Goal: Transaction & Acquisition: Purchase product/service

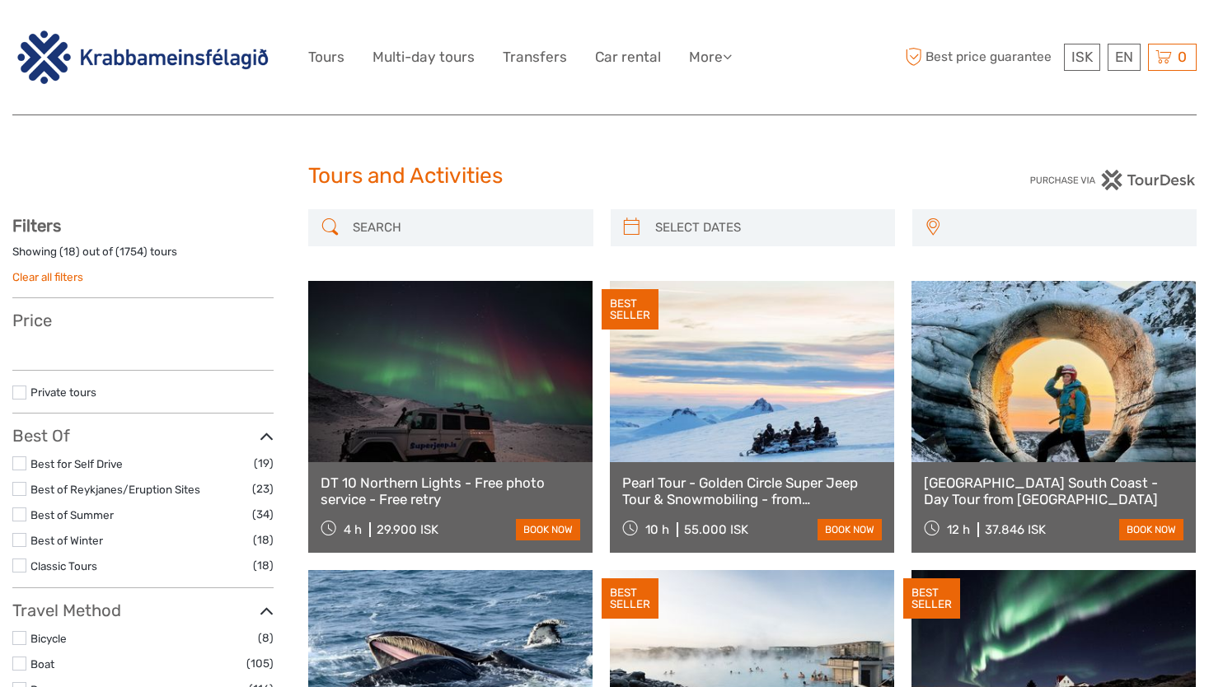
select select
click at [535, 58] on link "Transfers" at bounding box center [535, 57] width 64 height 24
select select
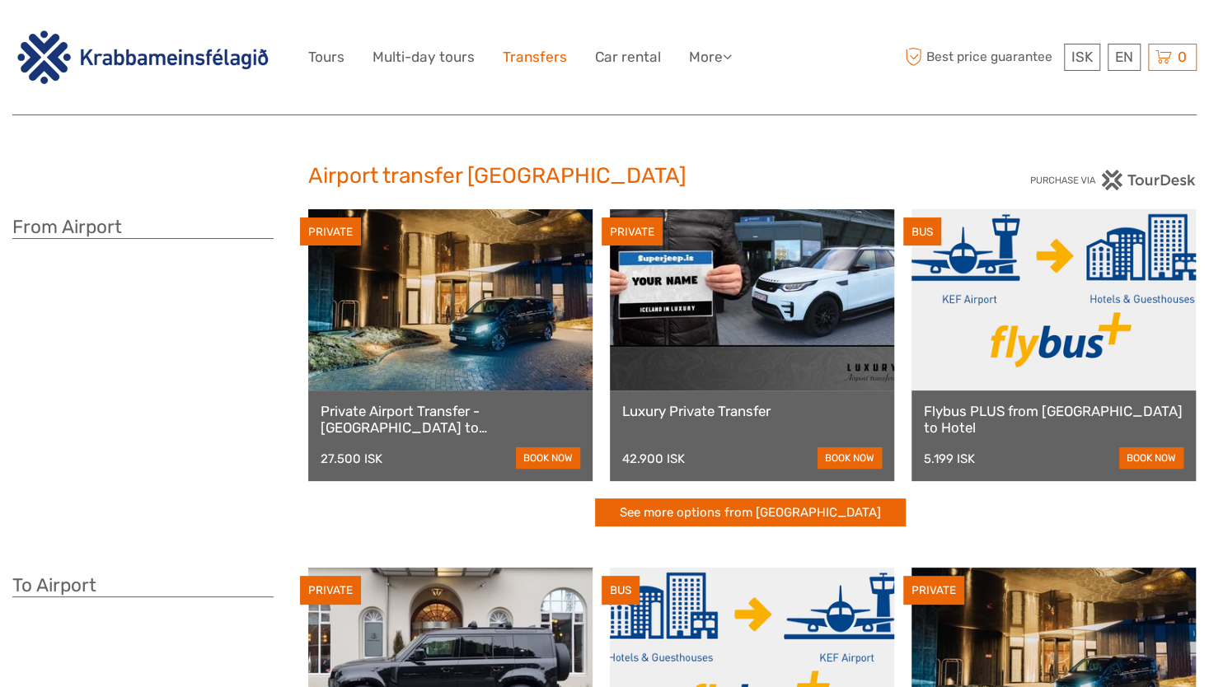
click at [535, 58] on link "Transfers" at bounding box center [535, 57] width 64 height 24
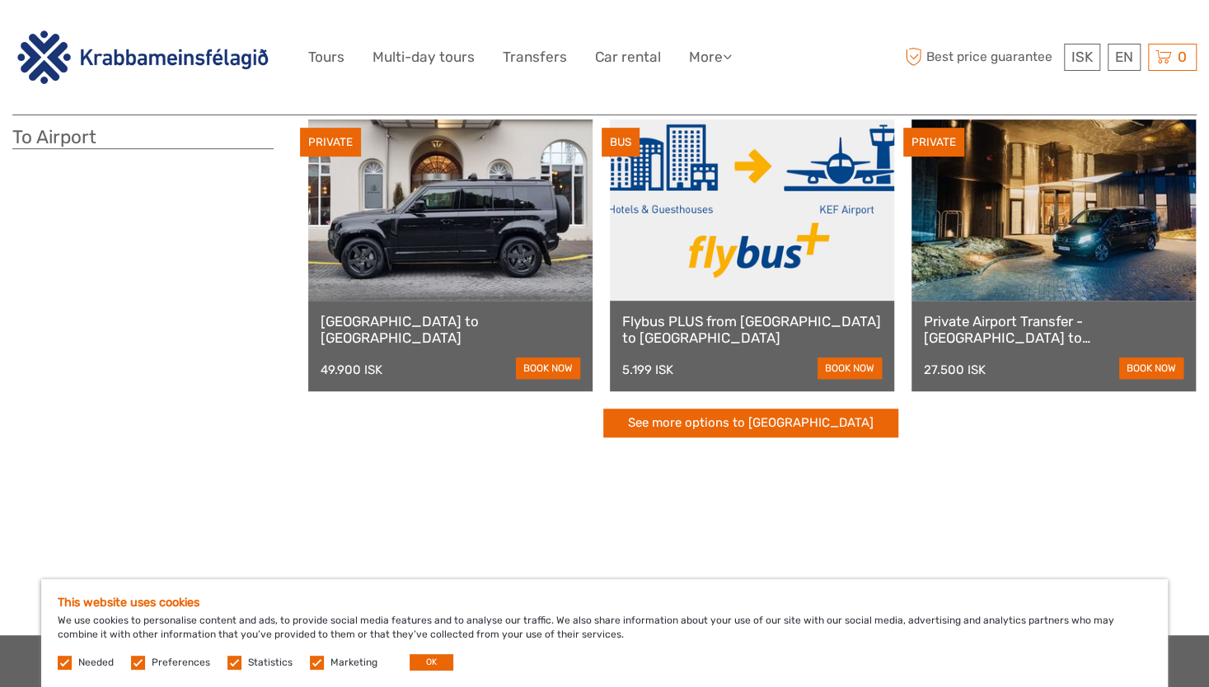
scroll to position [449, 0]
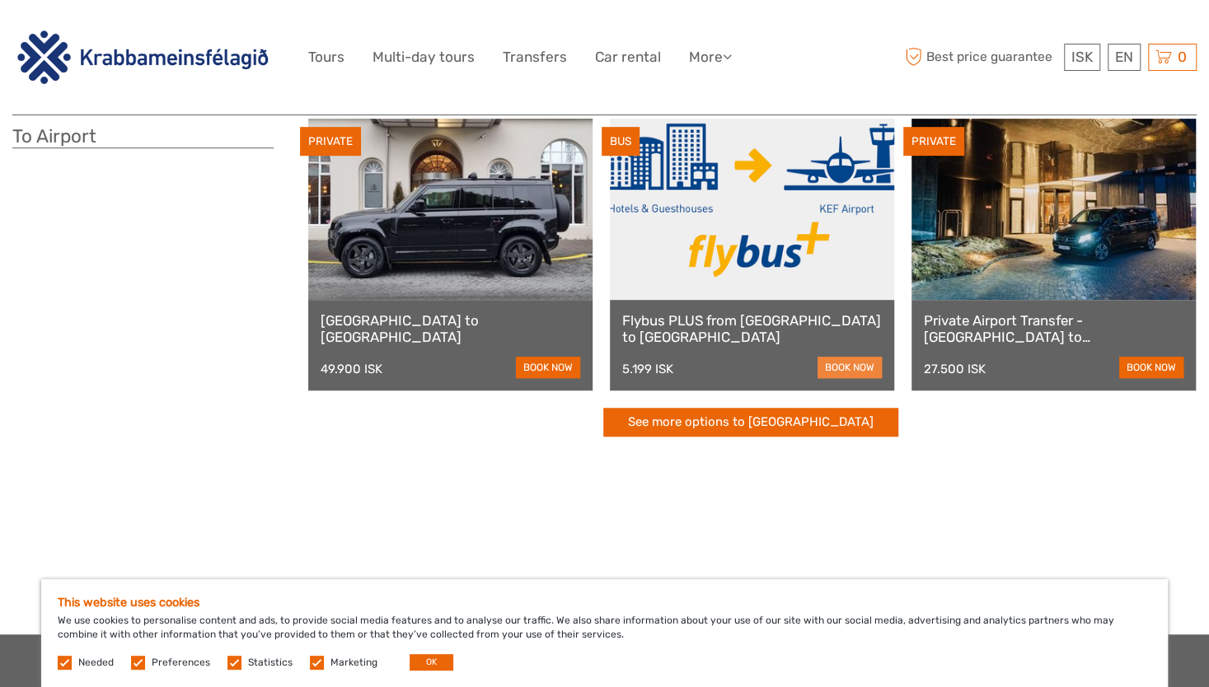
click at [848, 367] on link "book now" at bounding box center [849, 367] width 64 height 21
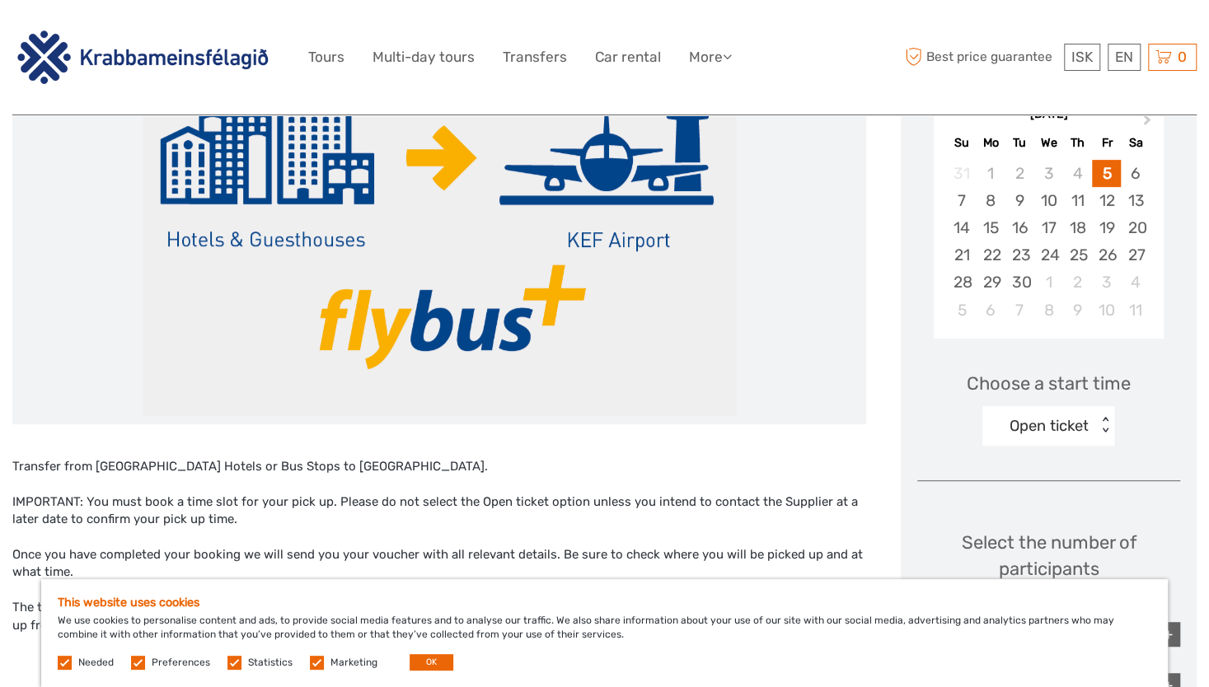
scroll to position [311, 0]
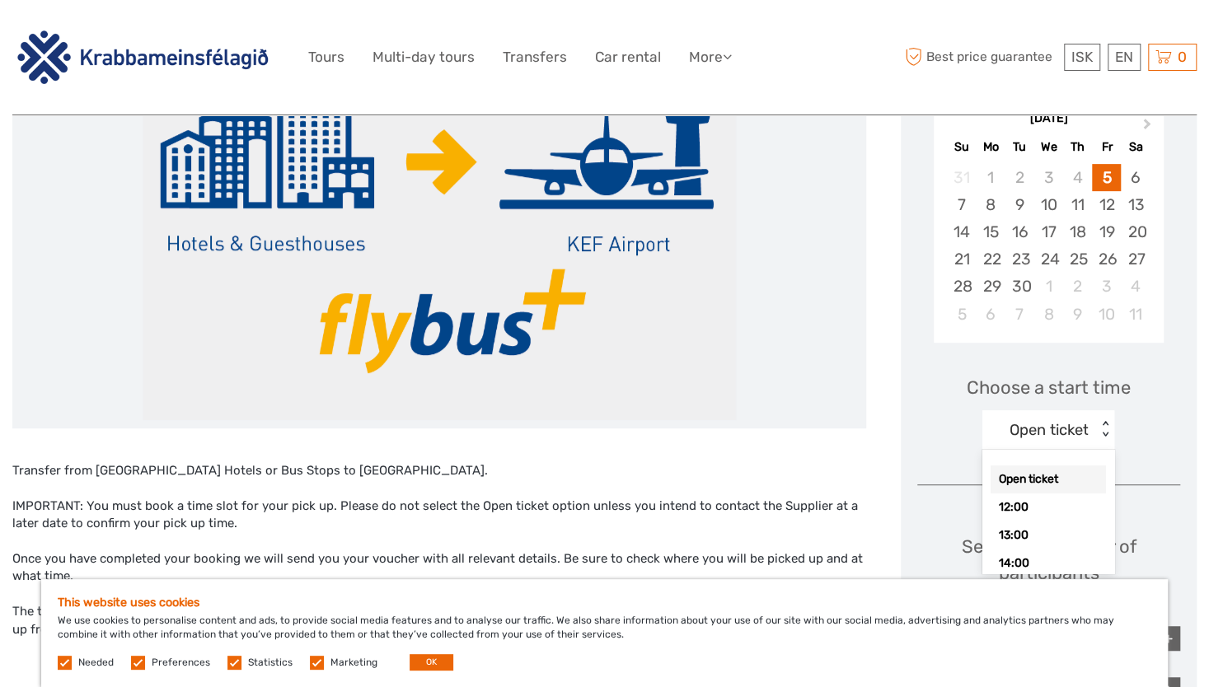
click at [1104, 424] on div "< >" at bounding box center [1105, 429] width 14 height 17
click at [1028, 556] on div "14:00" at bounding box center [1047, 564] width 115 height 28
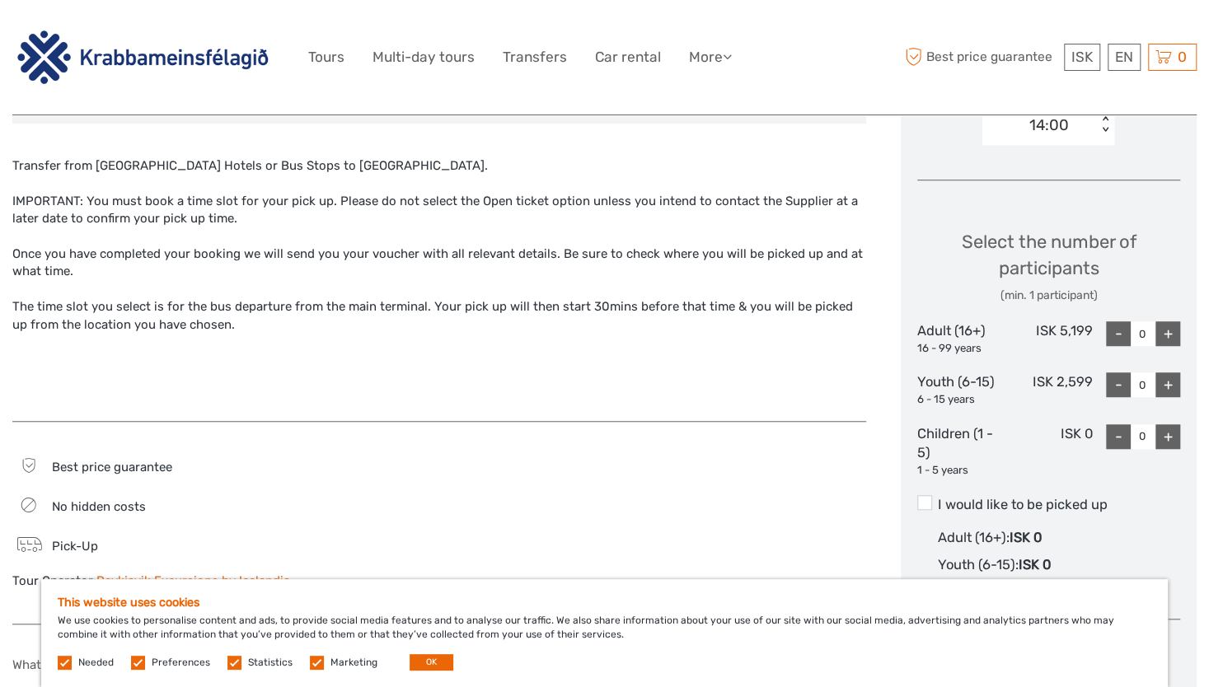
scroll to position [621, 0]
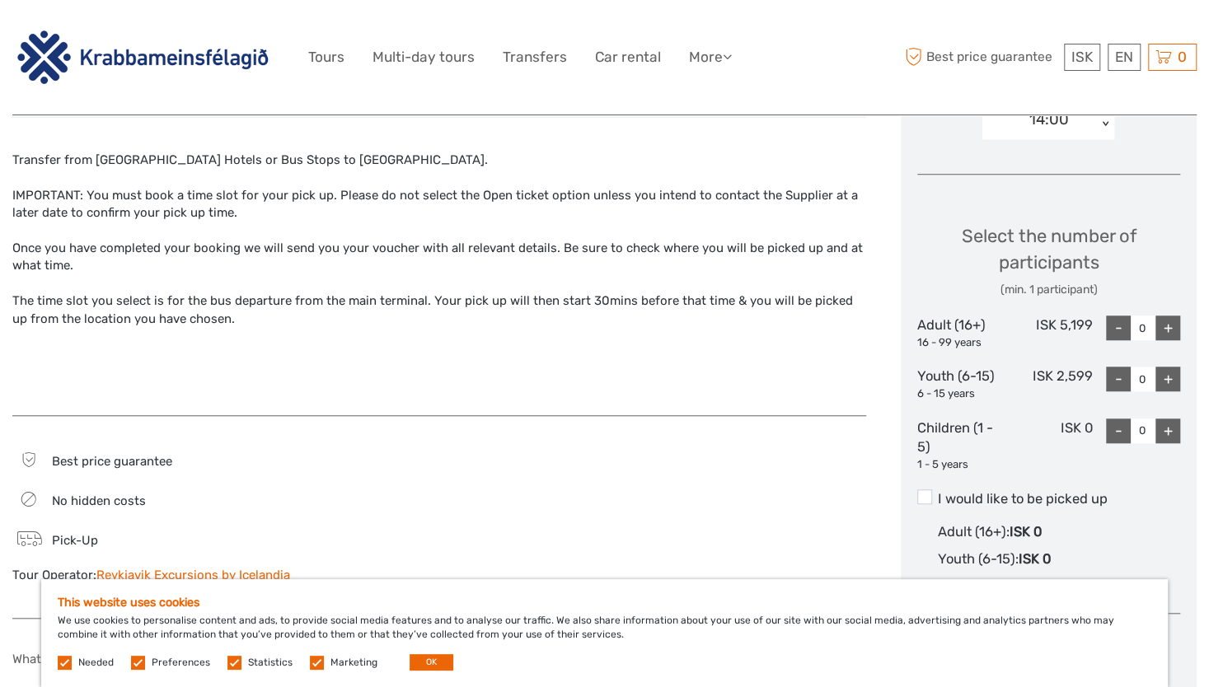
click at [1168, 323] on div "+" at bounding box center [1167, 328] width 25 height 25
type input "1"
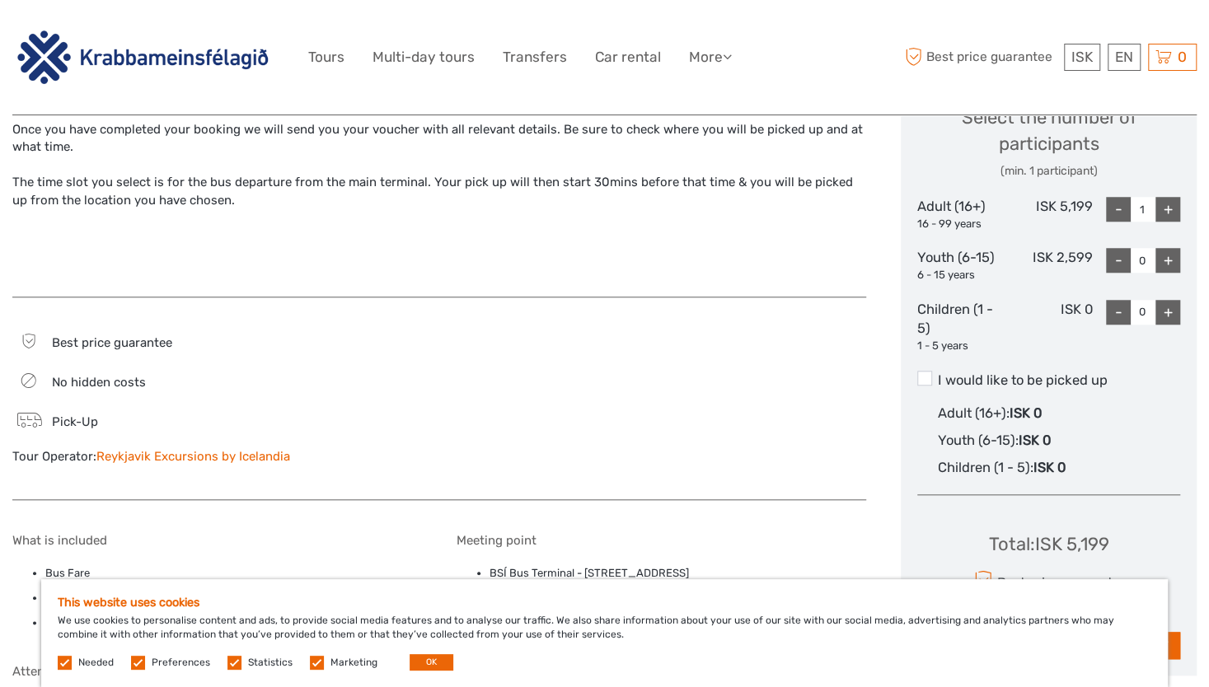
scroll to position [840, 0]
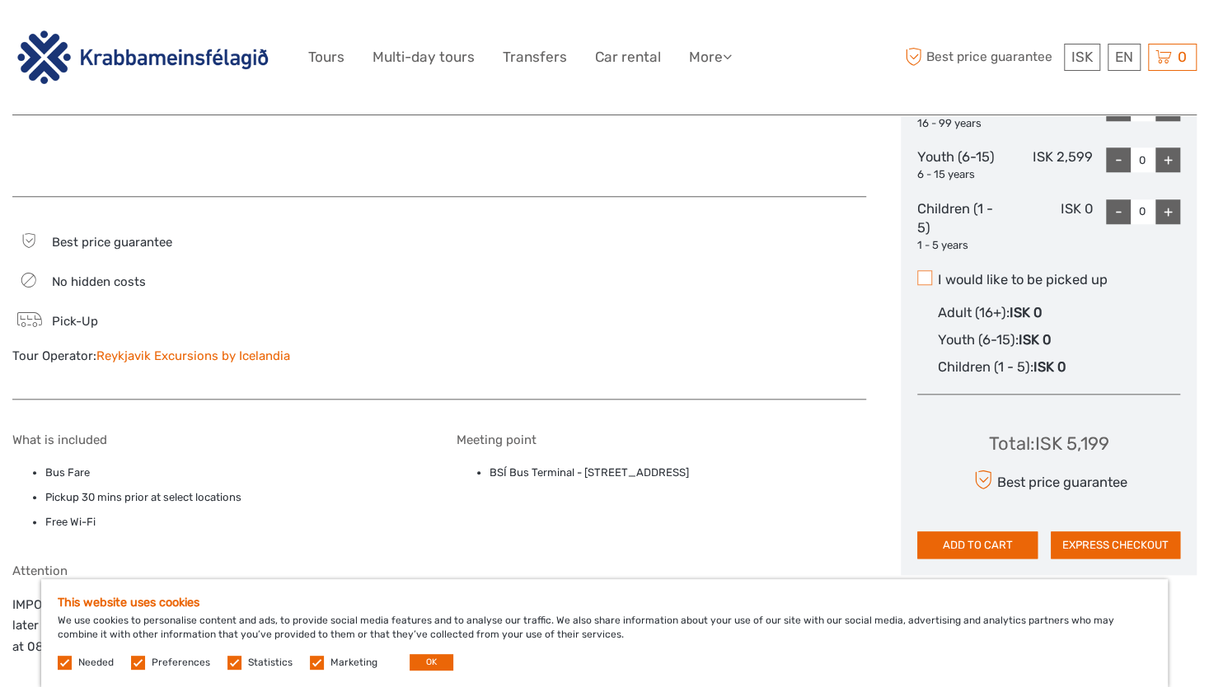
click at [926, 274] on span at bounding box center [924, 277] width 15 height 15
click at [938, 274] on input "I would like to be picked up" at bounding box center [938, 274] width 0 height 0
click at [970, 544] on button "ADD TO CART" at bounding box center [977, 545] width 120 height 28
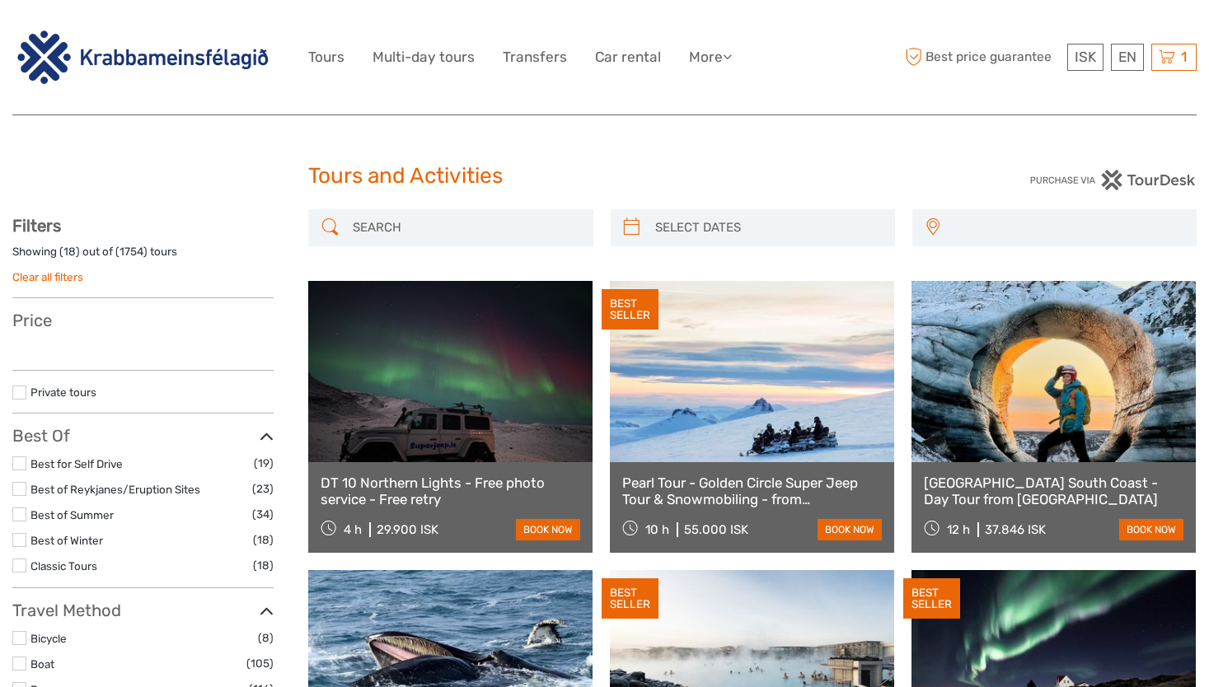
select select
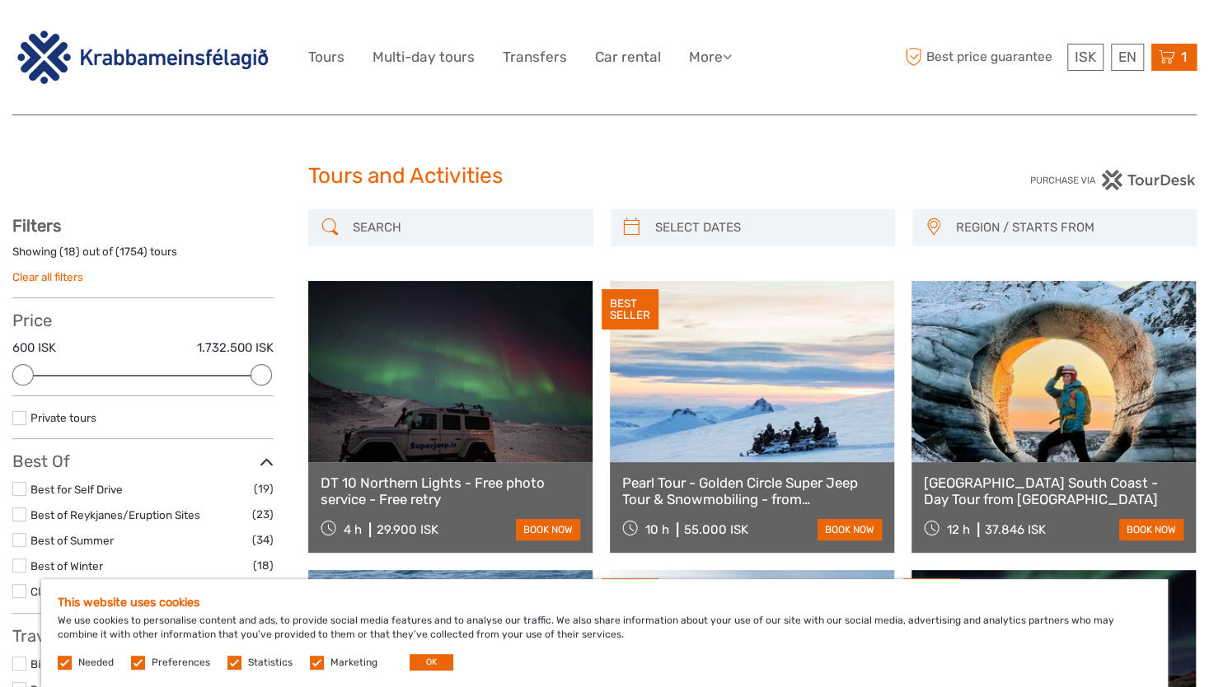
click at [1170, 58] on icon at bounding box center [1166, 57] width 16 height 21
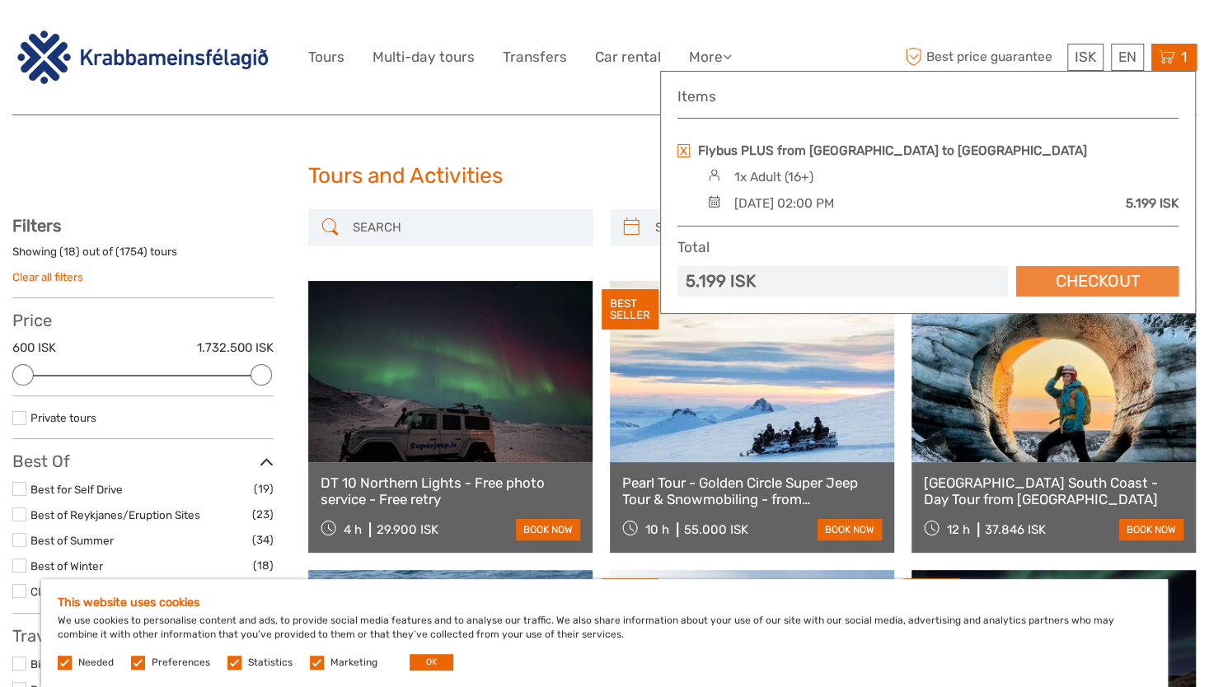
click at [1106, 278] on link "Checkout" at bounding box center [1097, 281] width 162 height 30
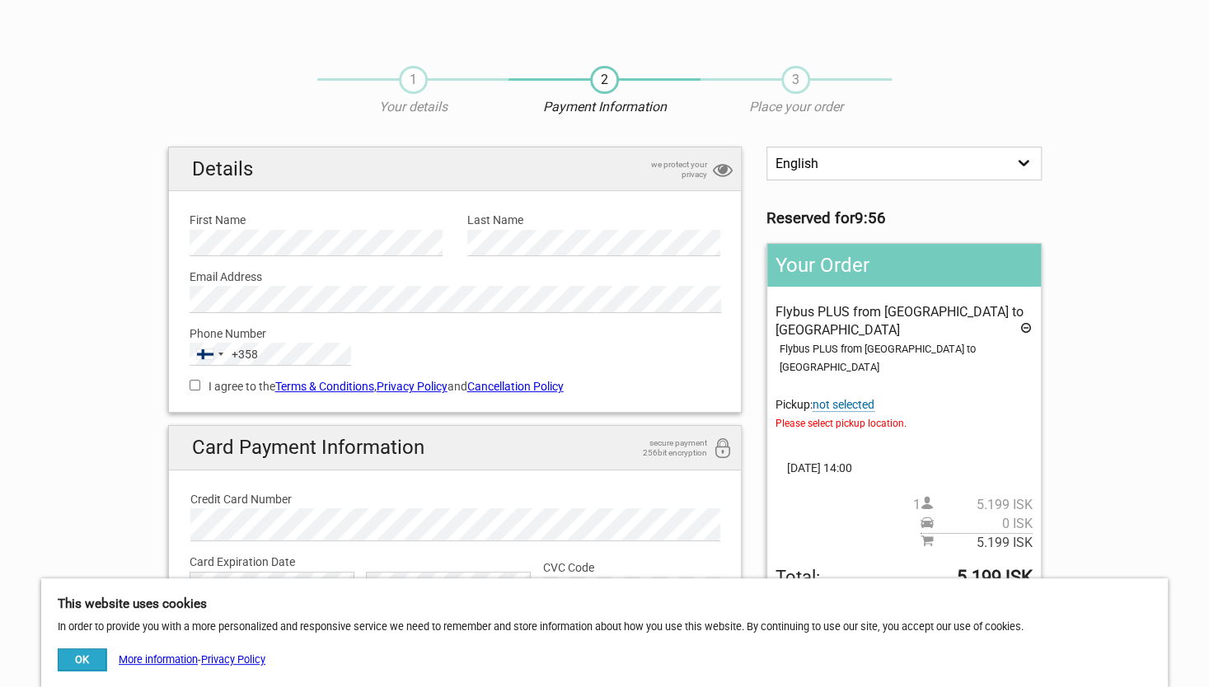
click at [189, 383] on input "I agree to the Terms & Conditions , Privacy Policy and Cancellation Policy" at bounding box center [194, 385] width 11 height 11
checkbox input "true"
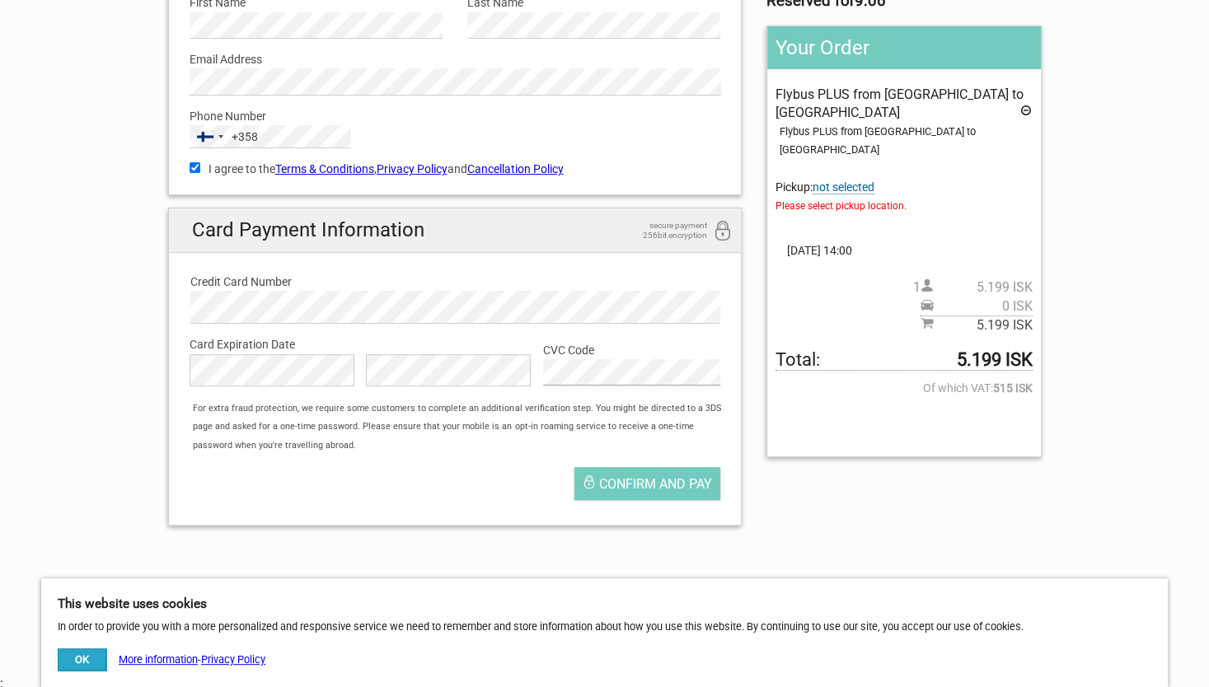
scroll to position [216, 0]
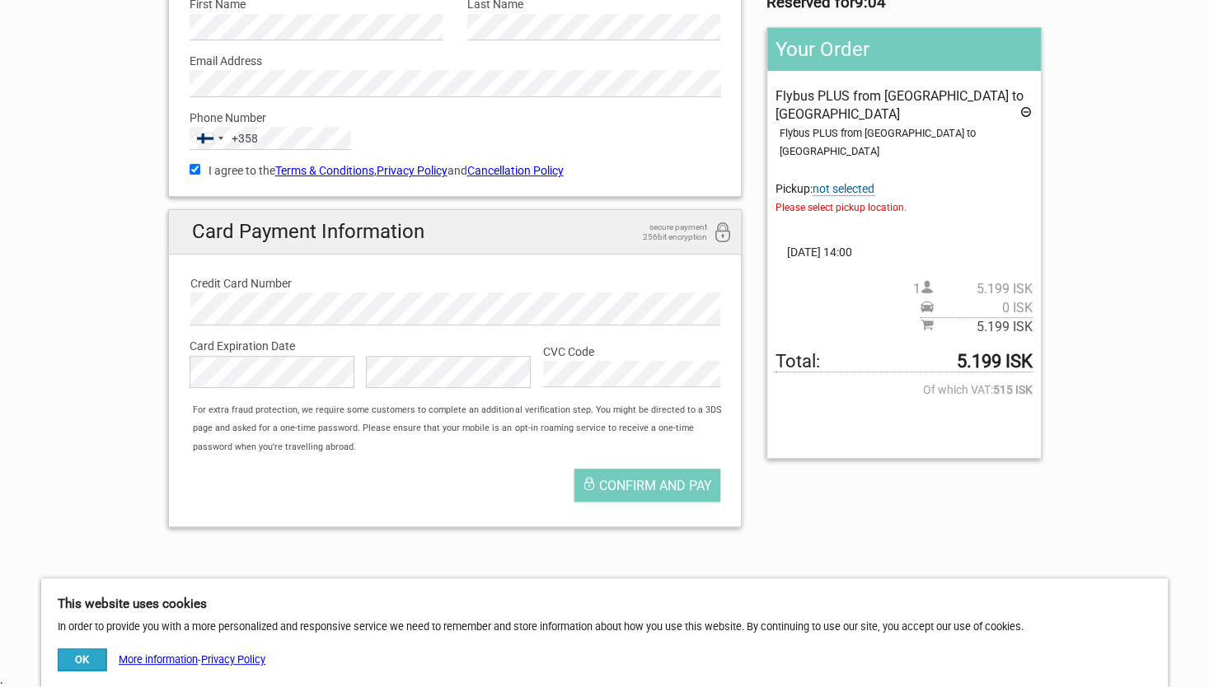
click at [852, 182] on span "not selected" at bounding box center [843, 189] width 62 height 14
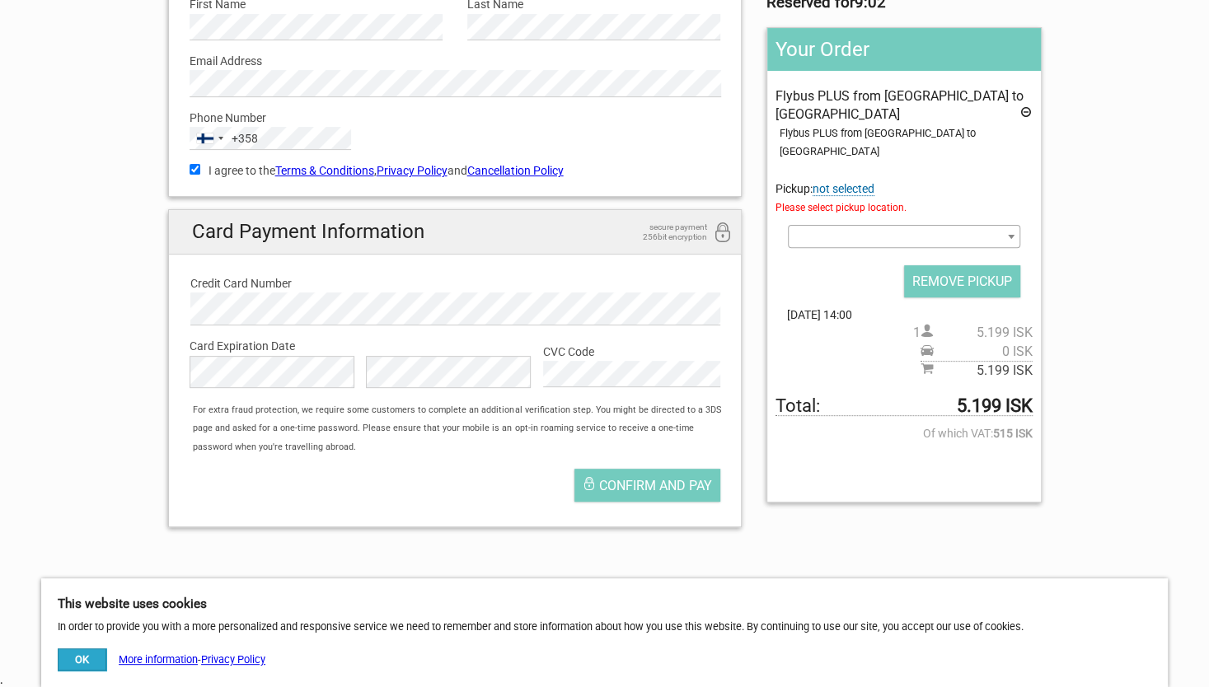
click at [829, 225] on span at bounding box center [904, 236] width 232 height 23
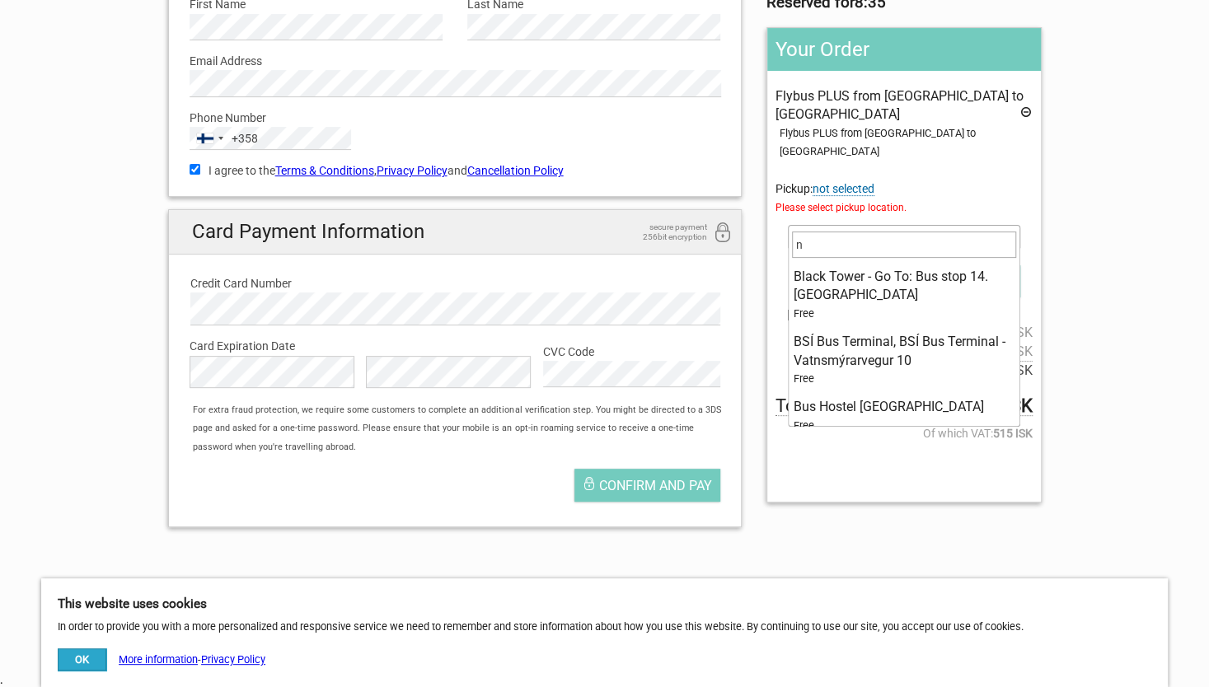
scroll to position [0, 0]
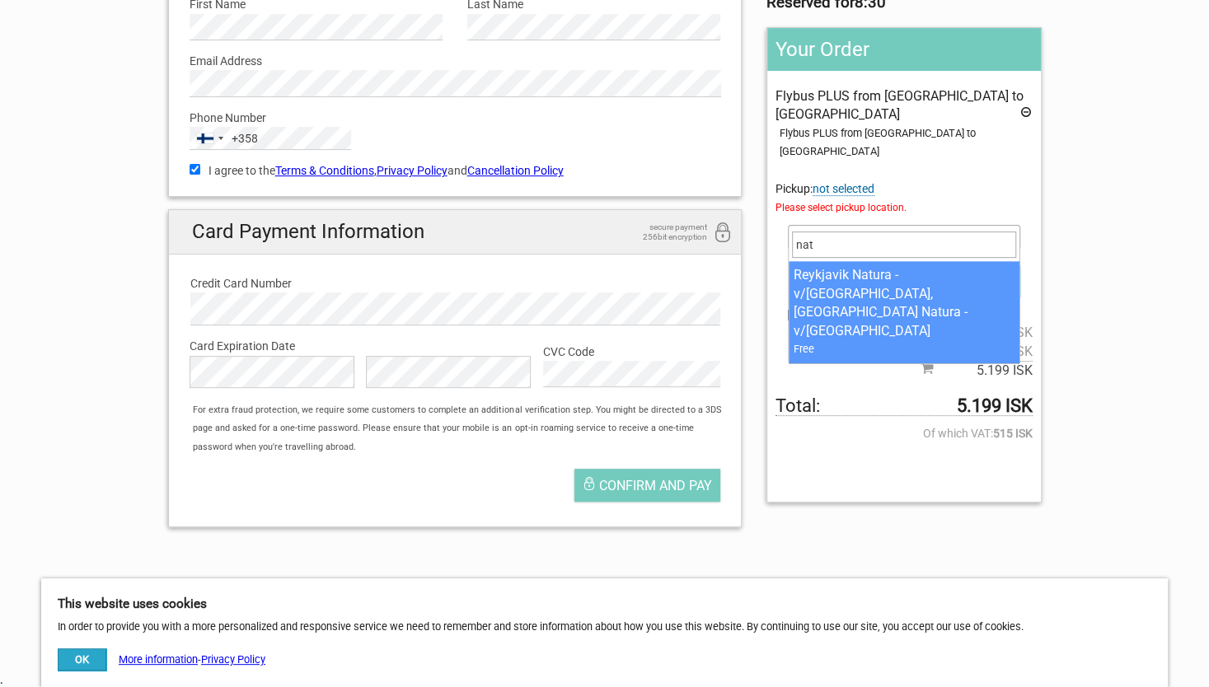
type input "nat"
select select "1093395"
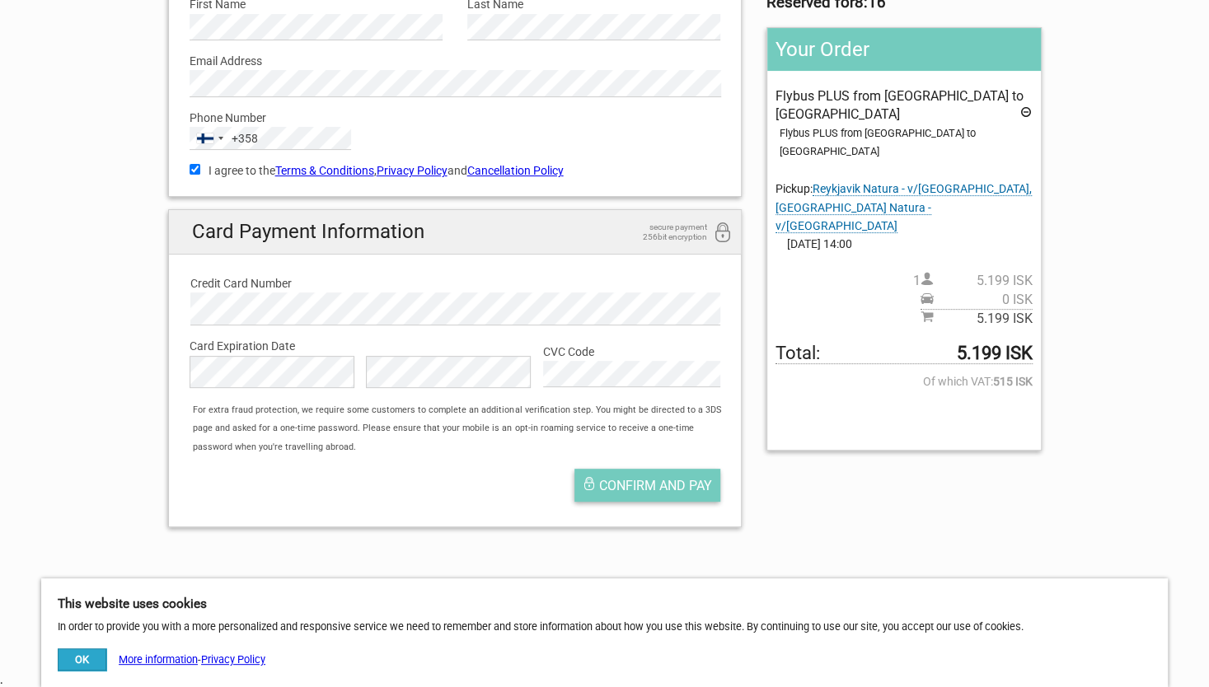
click at [653, 484] on span "Confirm and pay" at bounding box center [655, 486] width 113 height 16
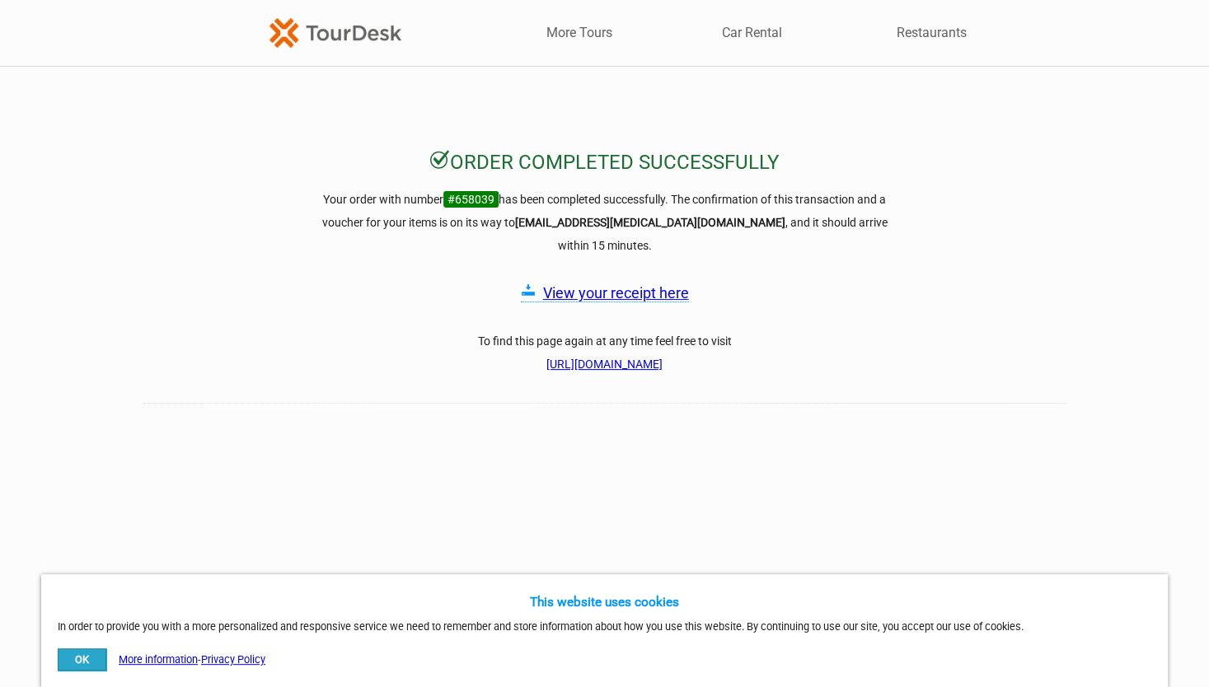
click at [615, 284] on link "View your receipt here" at bounding box center [616, 292] width 146 height 17
